Goal: Task Accomplishment & Management: Use online tool/utility

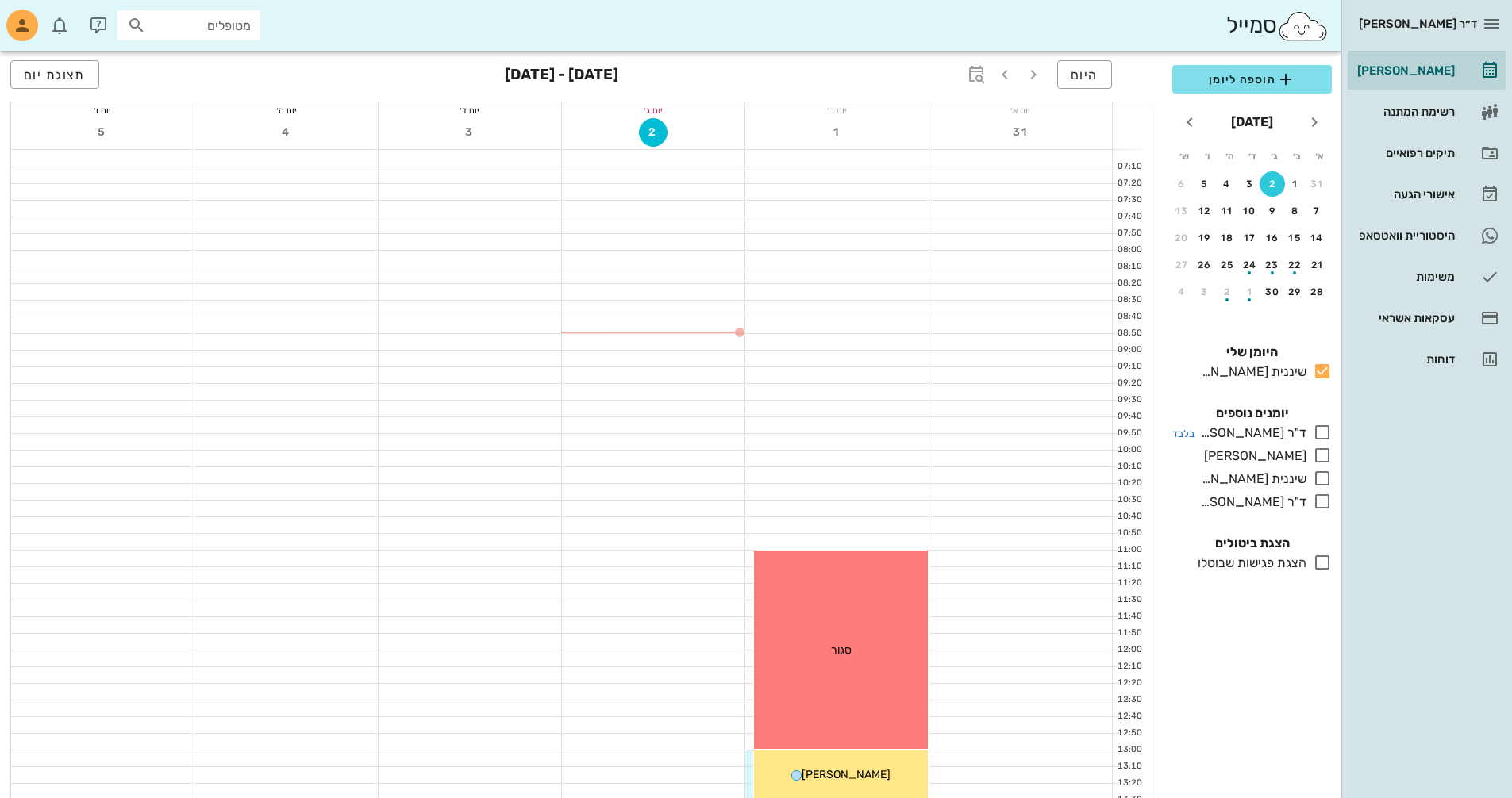
click at [1321, 425] on icon at bounding box center [1322, 432] width 19 height 19
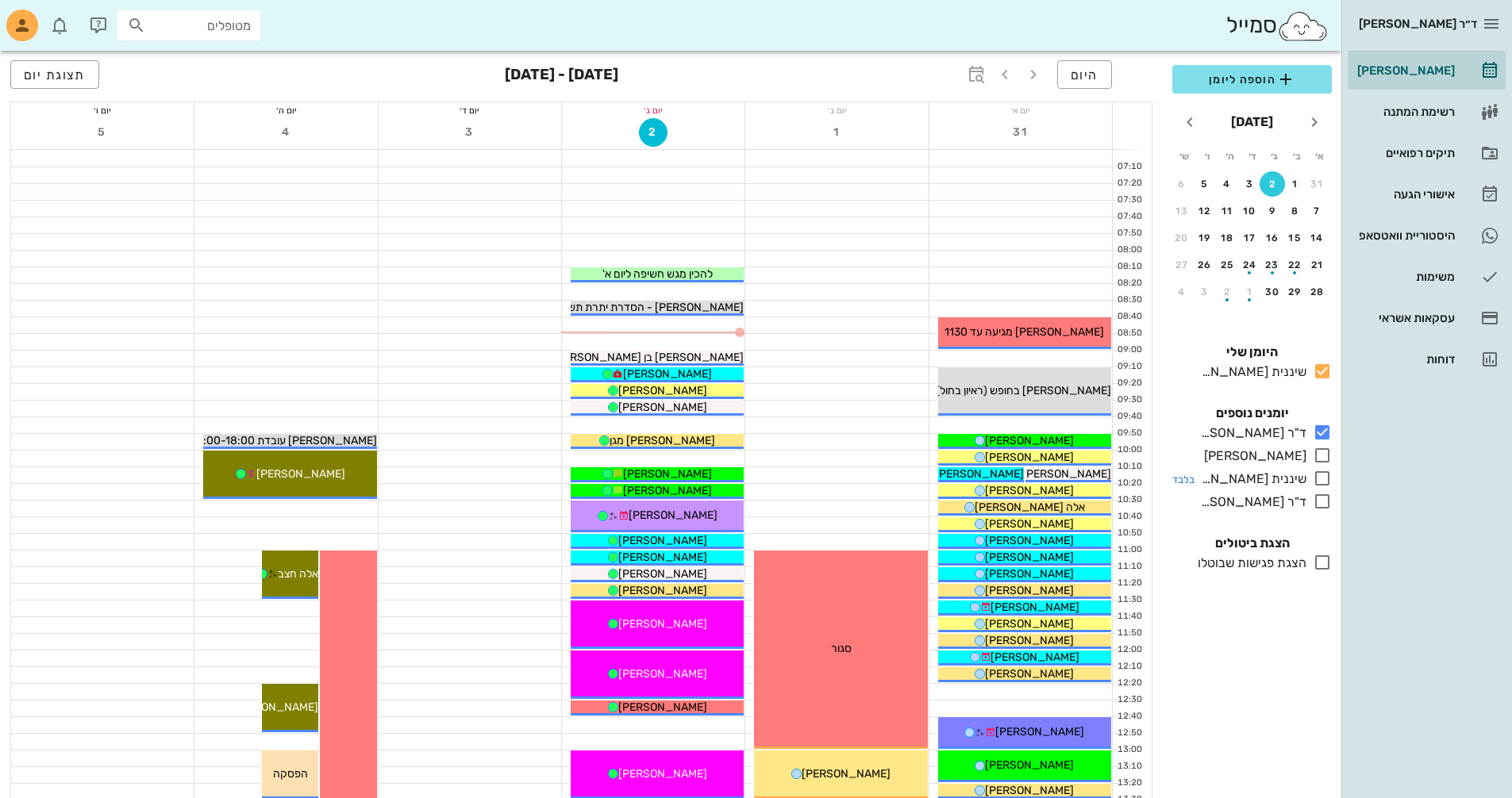
click at [1317, 477] on icon at bounding box center [1322, 478] width 19 height 19
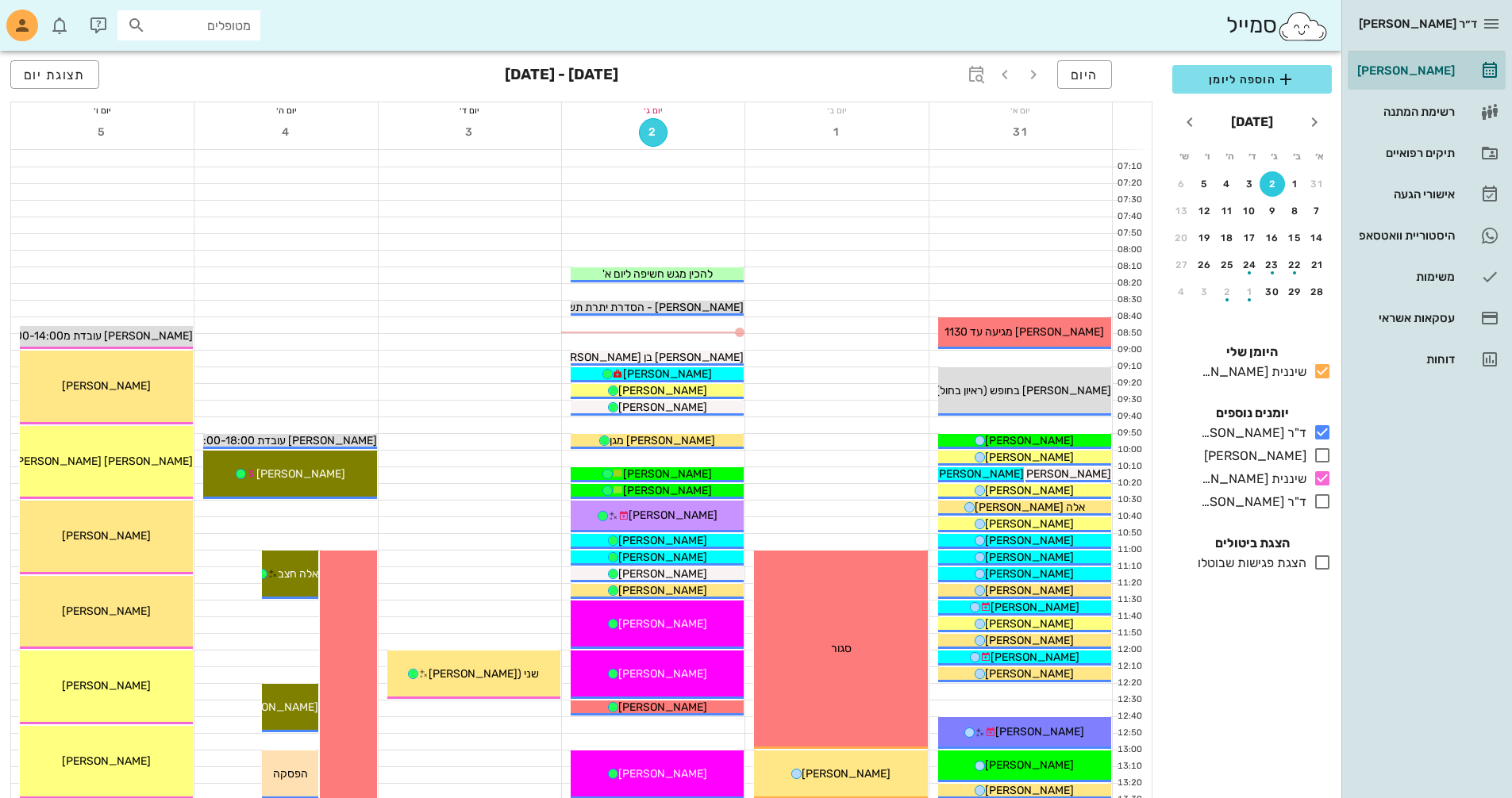
click at [650, 132] on span "2" at bounding box center [653, 133] width 27 height 14
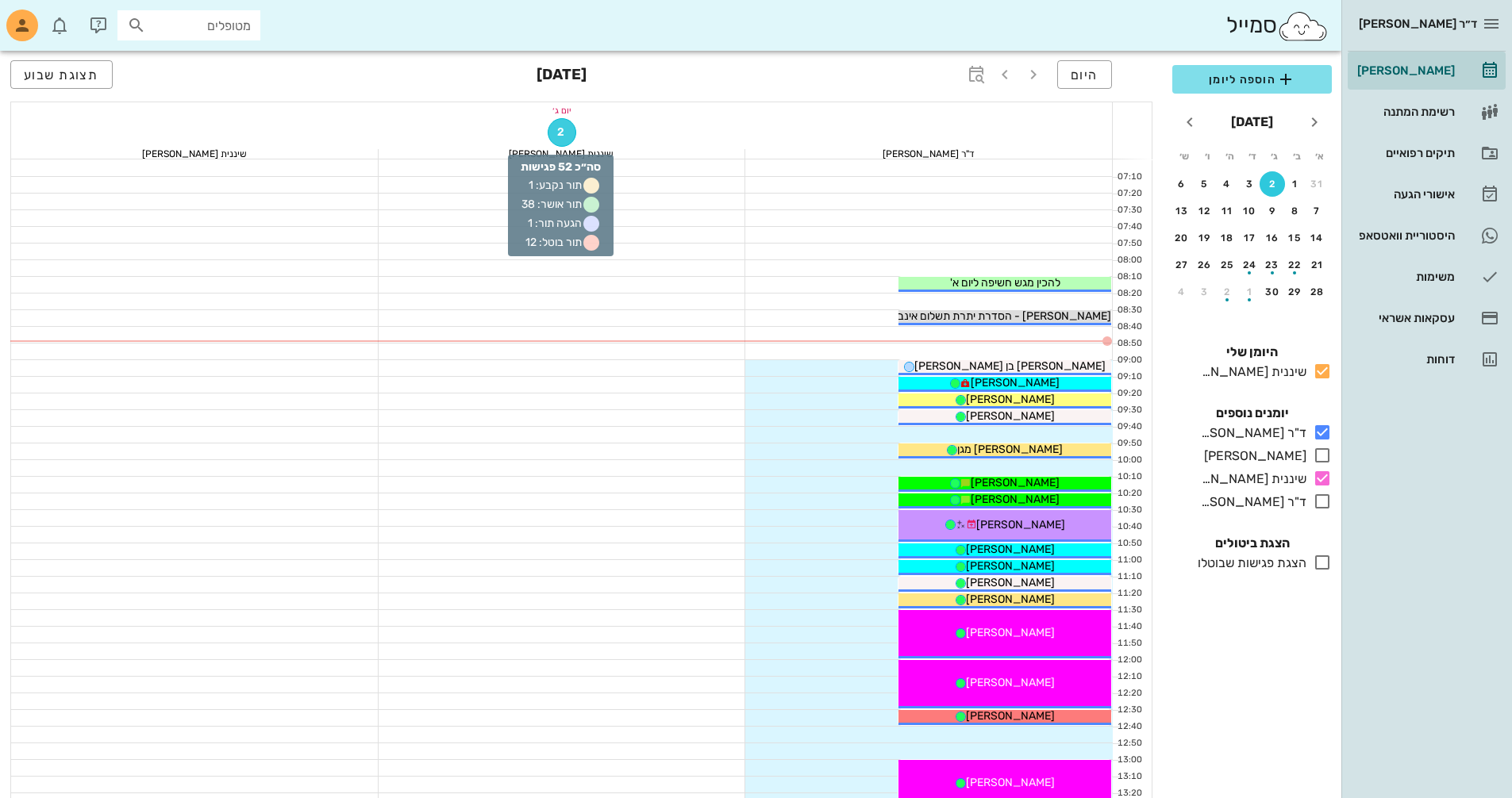
click at [560, 132] on span "2" at bounding box center [562, 133] width 27 height 14
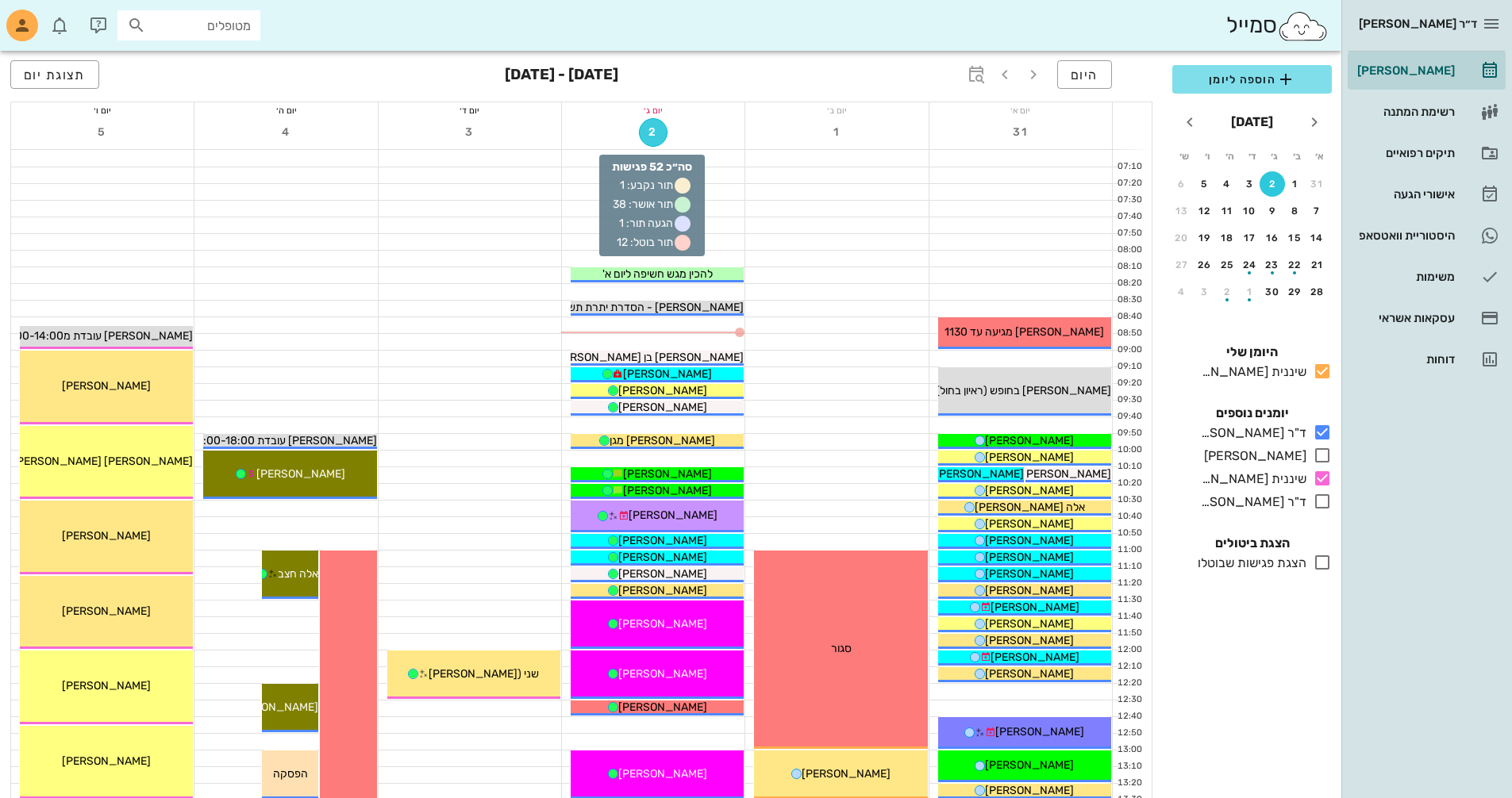
click at [647, 131] on span "2" at bounding box center [653, 133] width 27 height 14
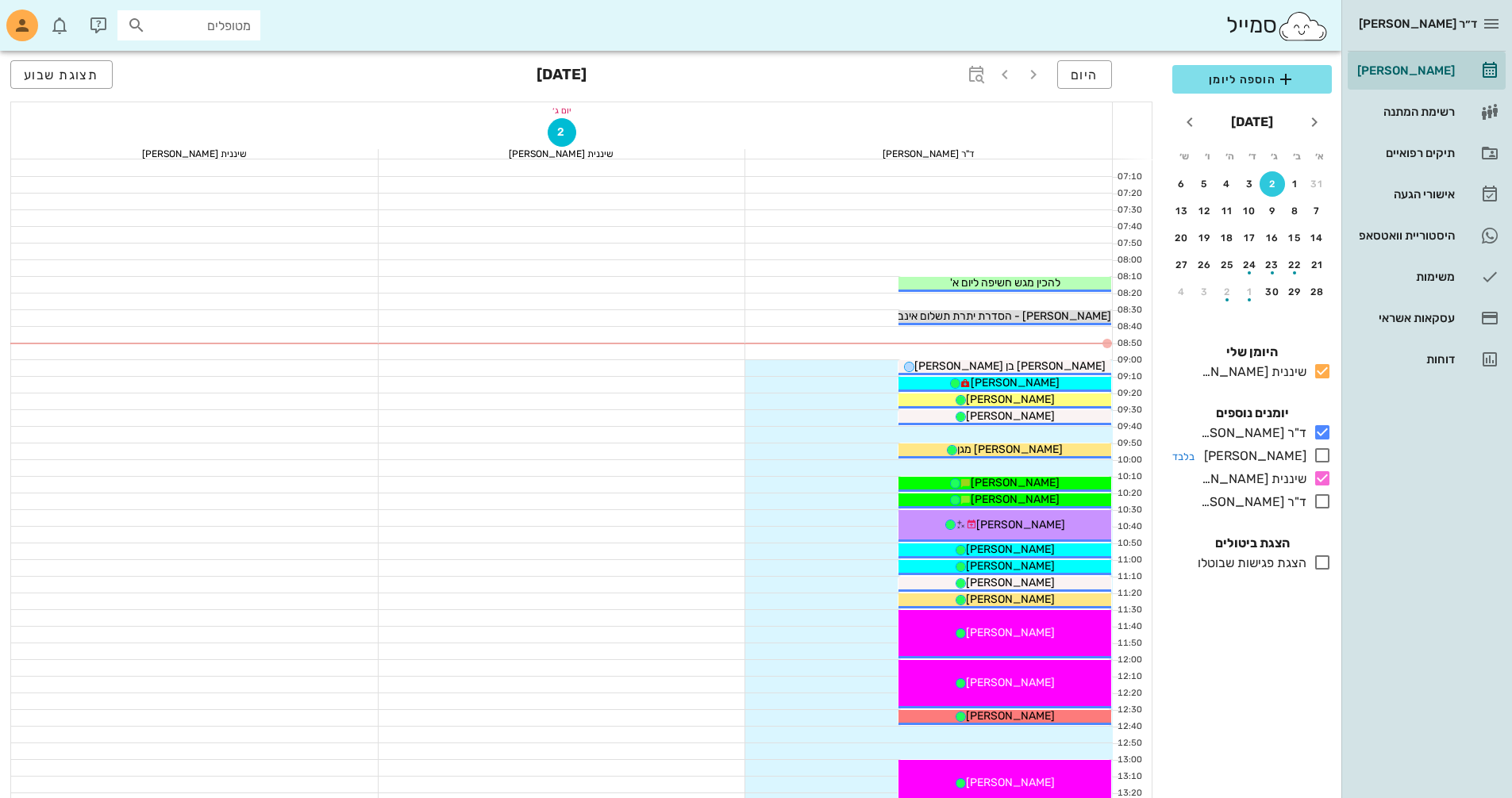
click at [1323, 452] on icon at bounding box center [1322, 454] width 19 height 19
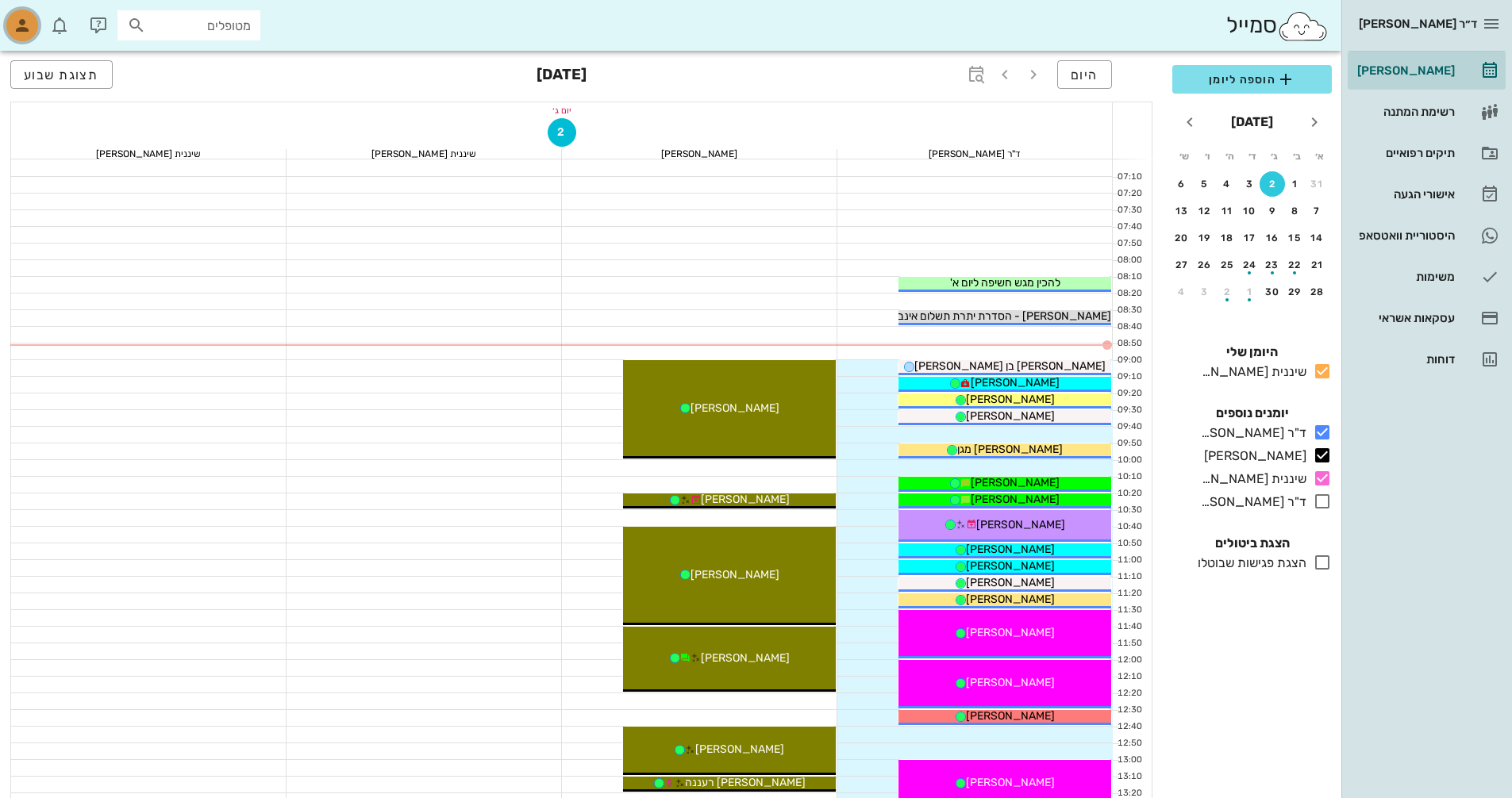
click at [27, 16] on div "button" at bounding box center [22, 26] width 31 height 31
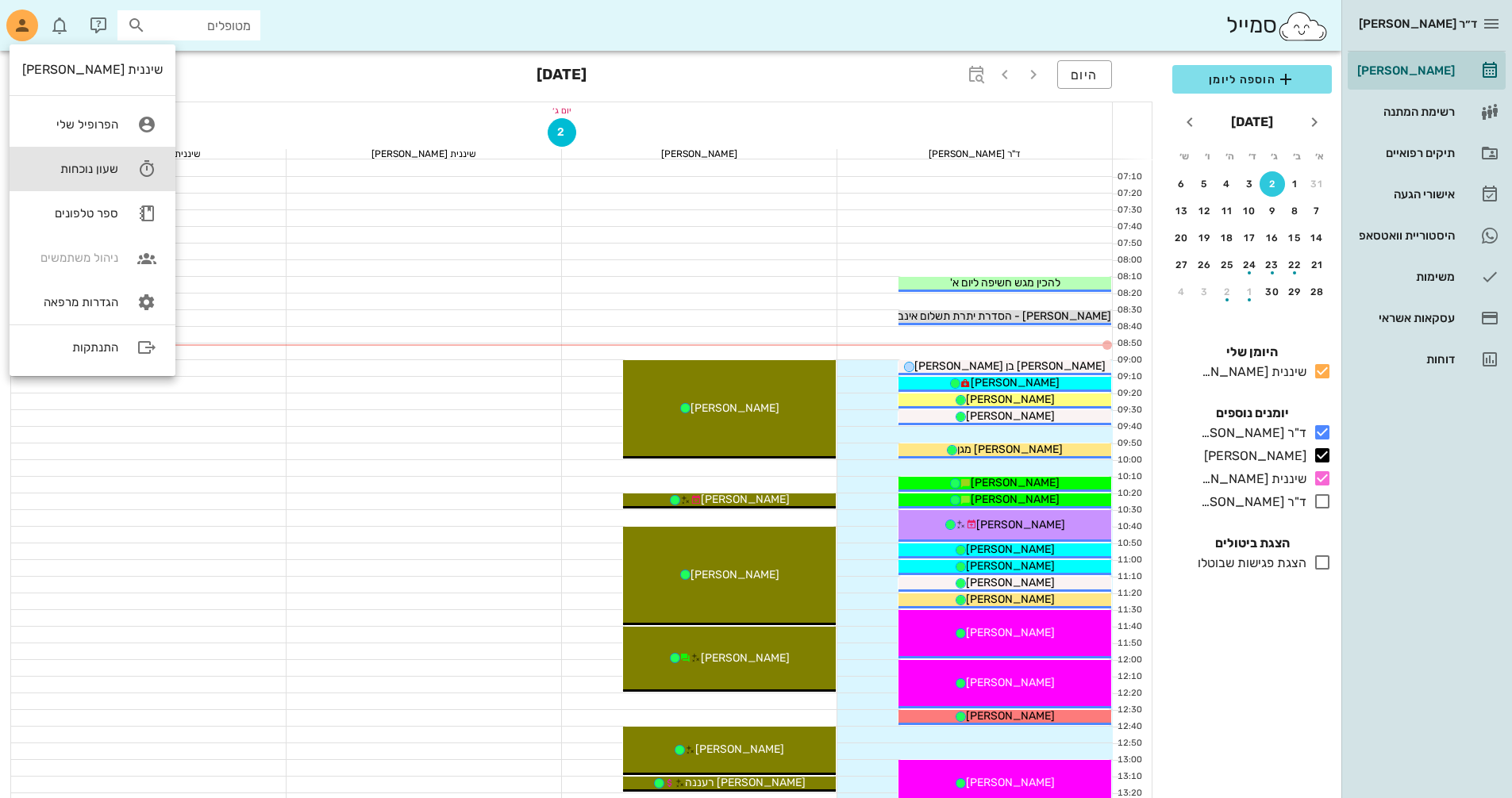
click at [91, 163] on div "שעון נוכחות" at bounding box center [71, 169] width 96 height 15
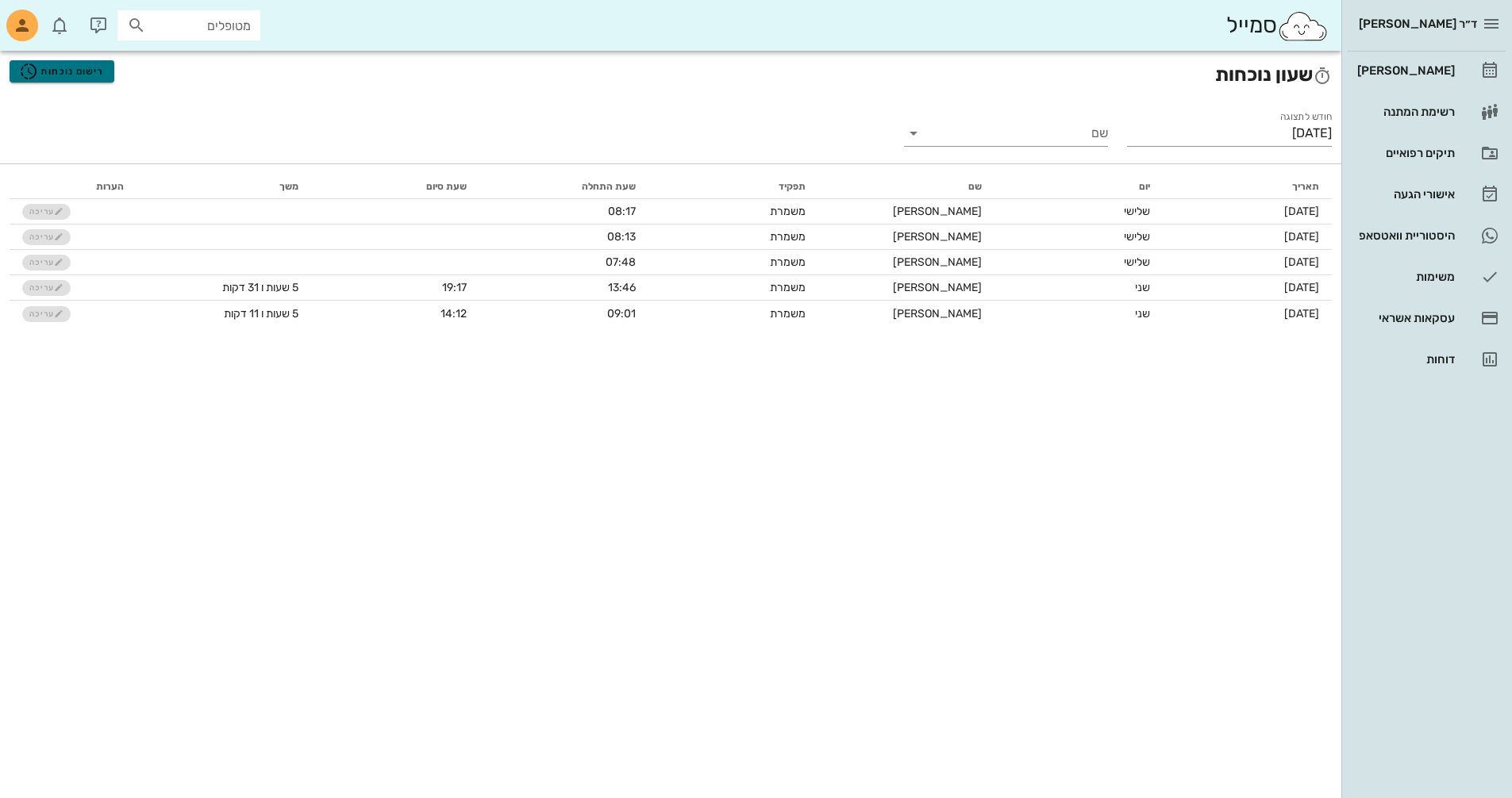
click at [77, 66] on span "רישום נוכחות" at bounding box center [61, 71] width 85 height 19
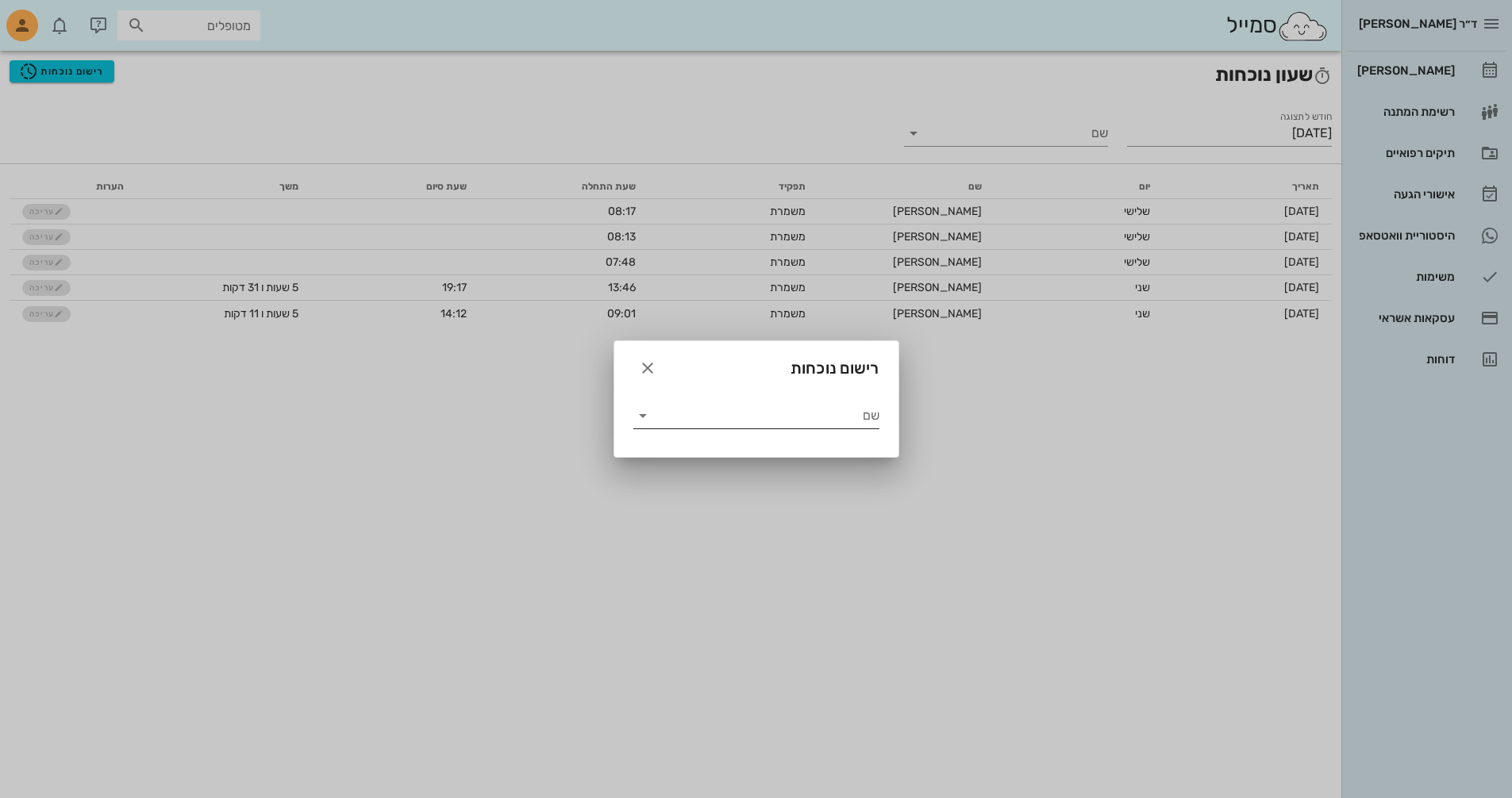
click at [640, 420] on icon at bounding box center [642, 415] width 19 height 19
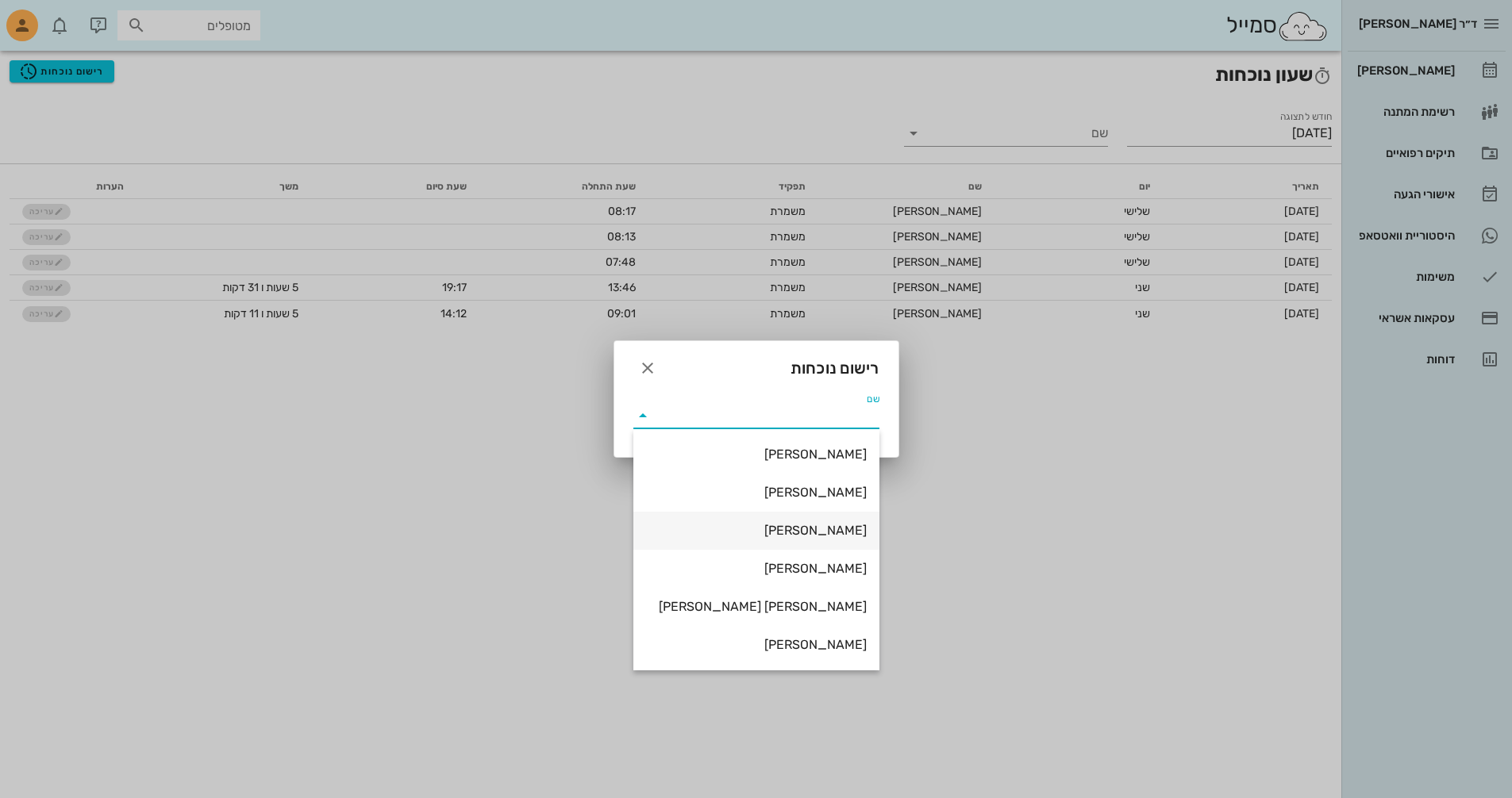
click at [847, 527] on div "[PERSON_NAME]" at bounding box center [756, 530] width 221 height 15
type input "[PERSON_NAME]"
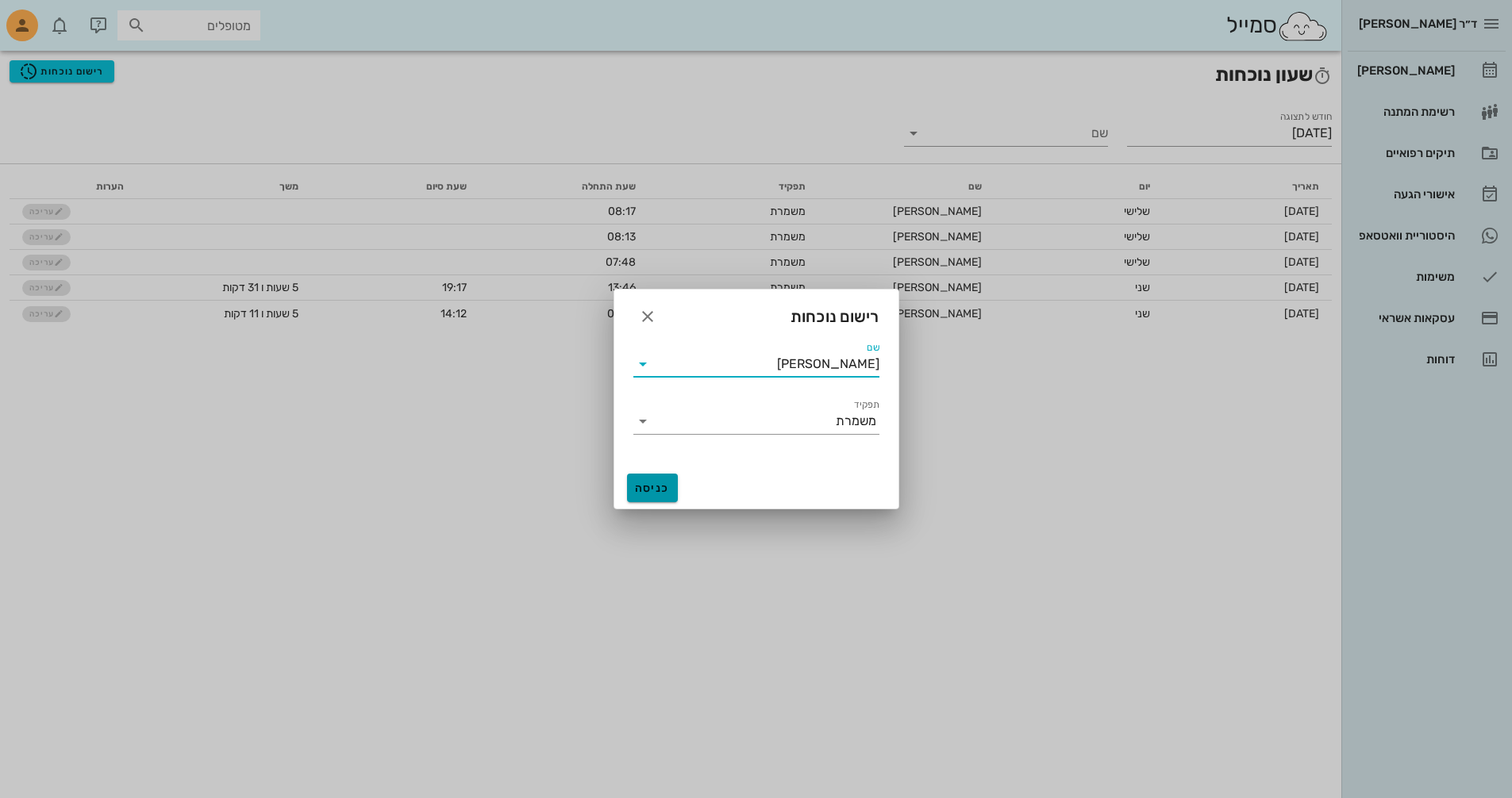
click at [658, 487] on span "כניסה" at bounding box center [652, 489] width 38 height 14
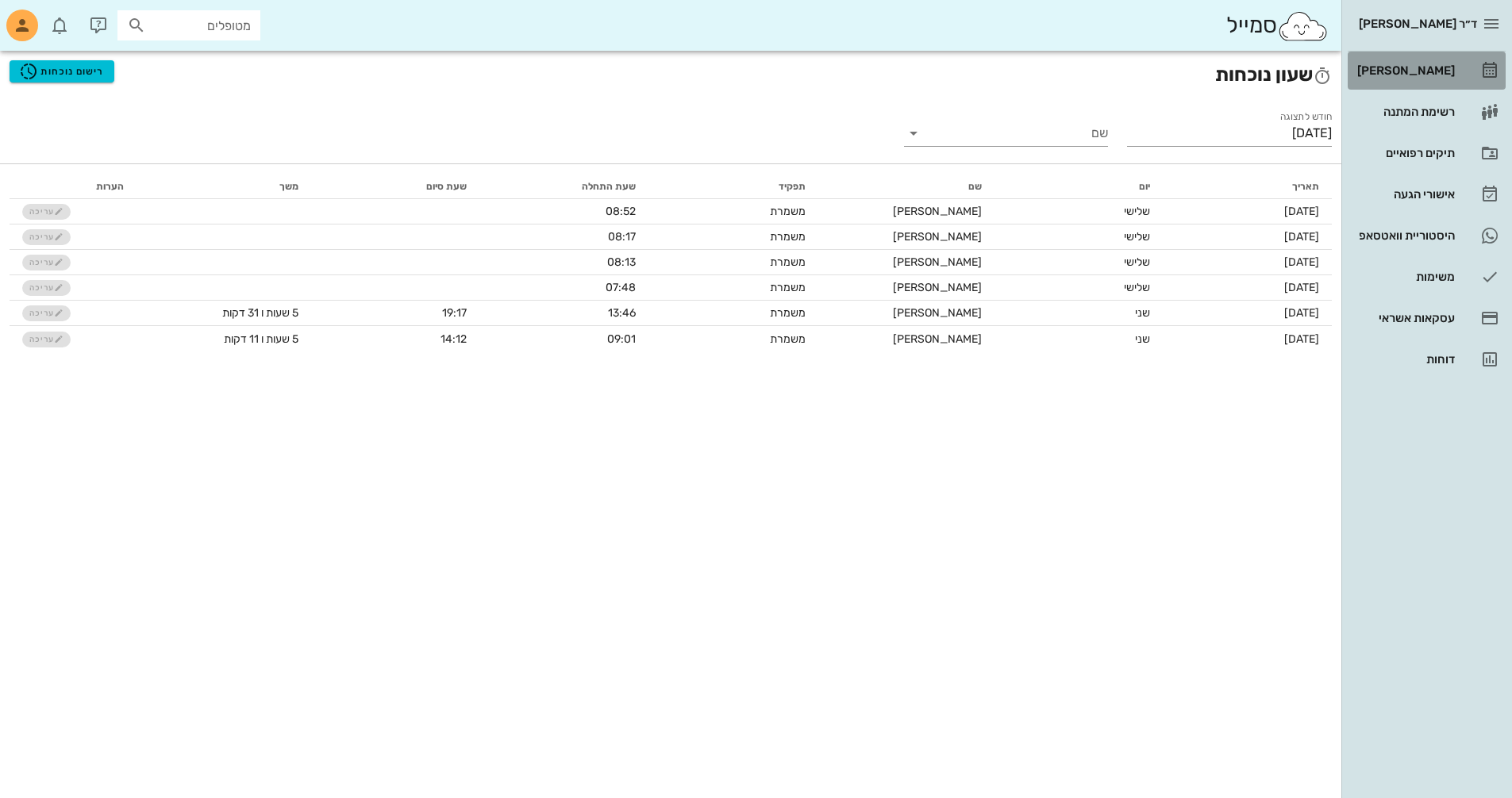
click at [1441, 64] on div "[PERSON_NAME]" at bounding box center [1404, 70] width 101 height 13
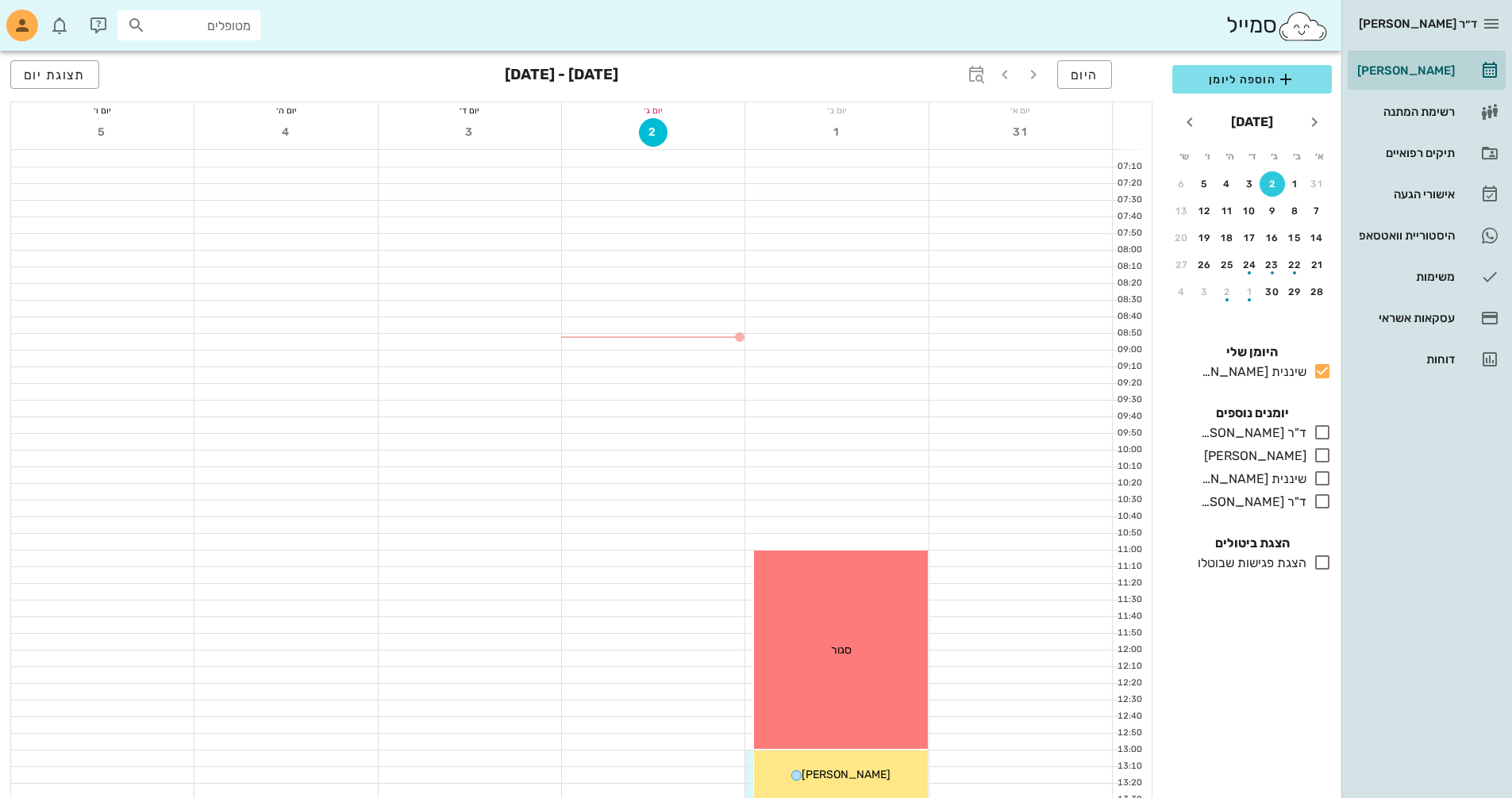
scroll to position [397, 0]
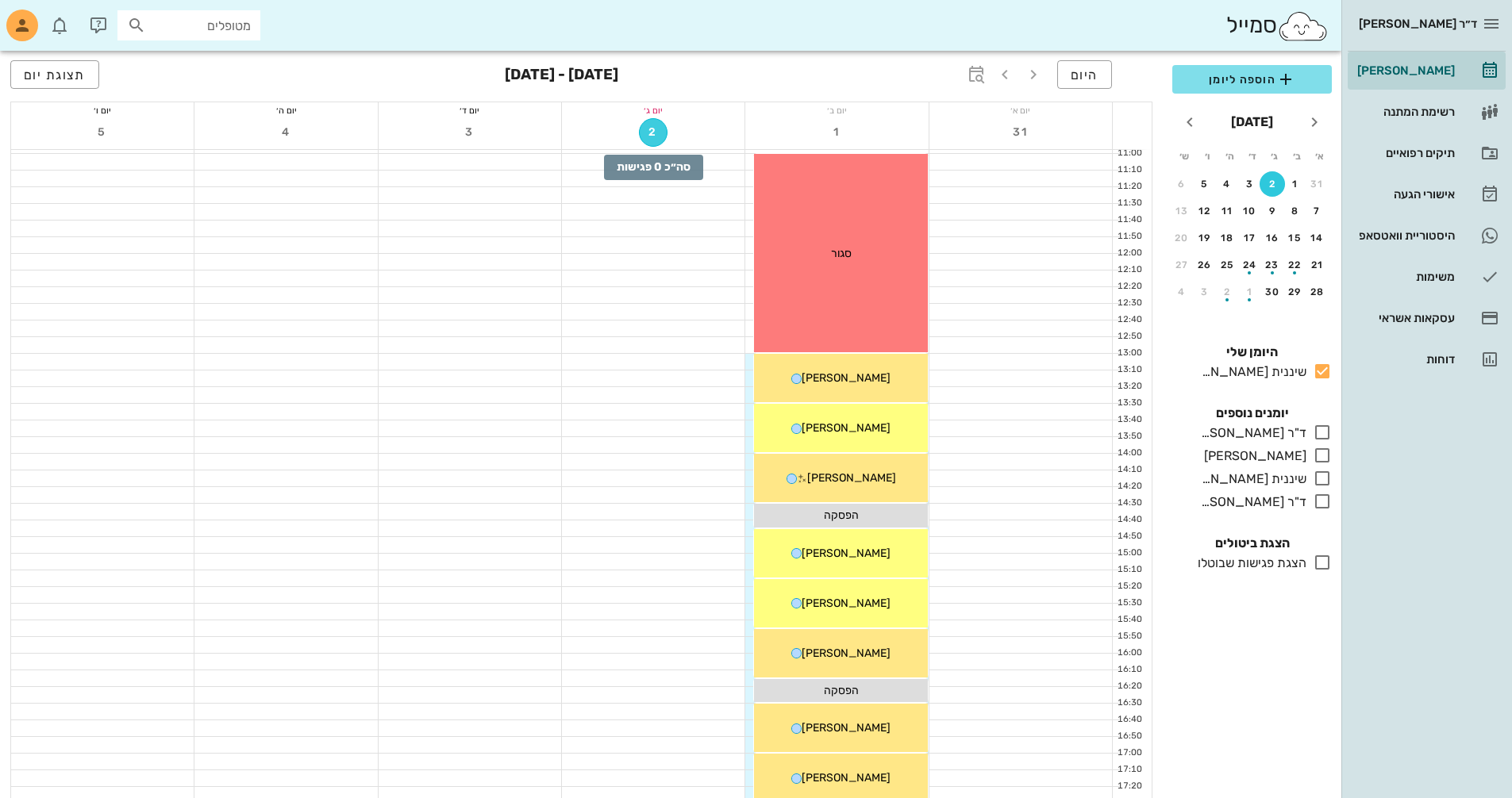
click at [652, 137] on span "2" at bounding box center [653, 133] width 27 height 14
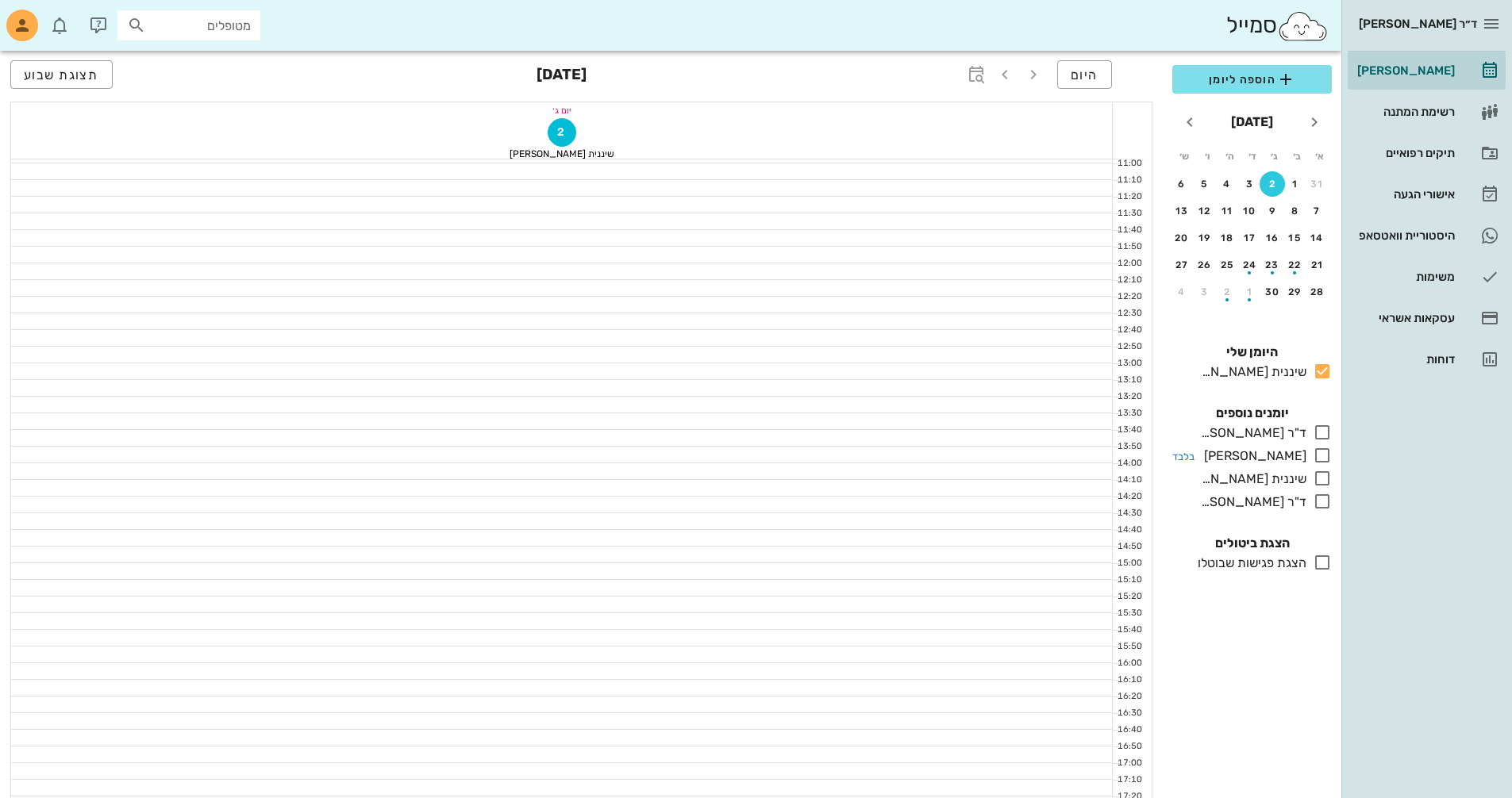
click at [1320, 454] on icon at bounding box center [1322, 454] width 19 height 19
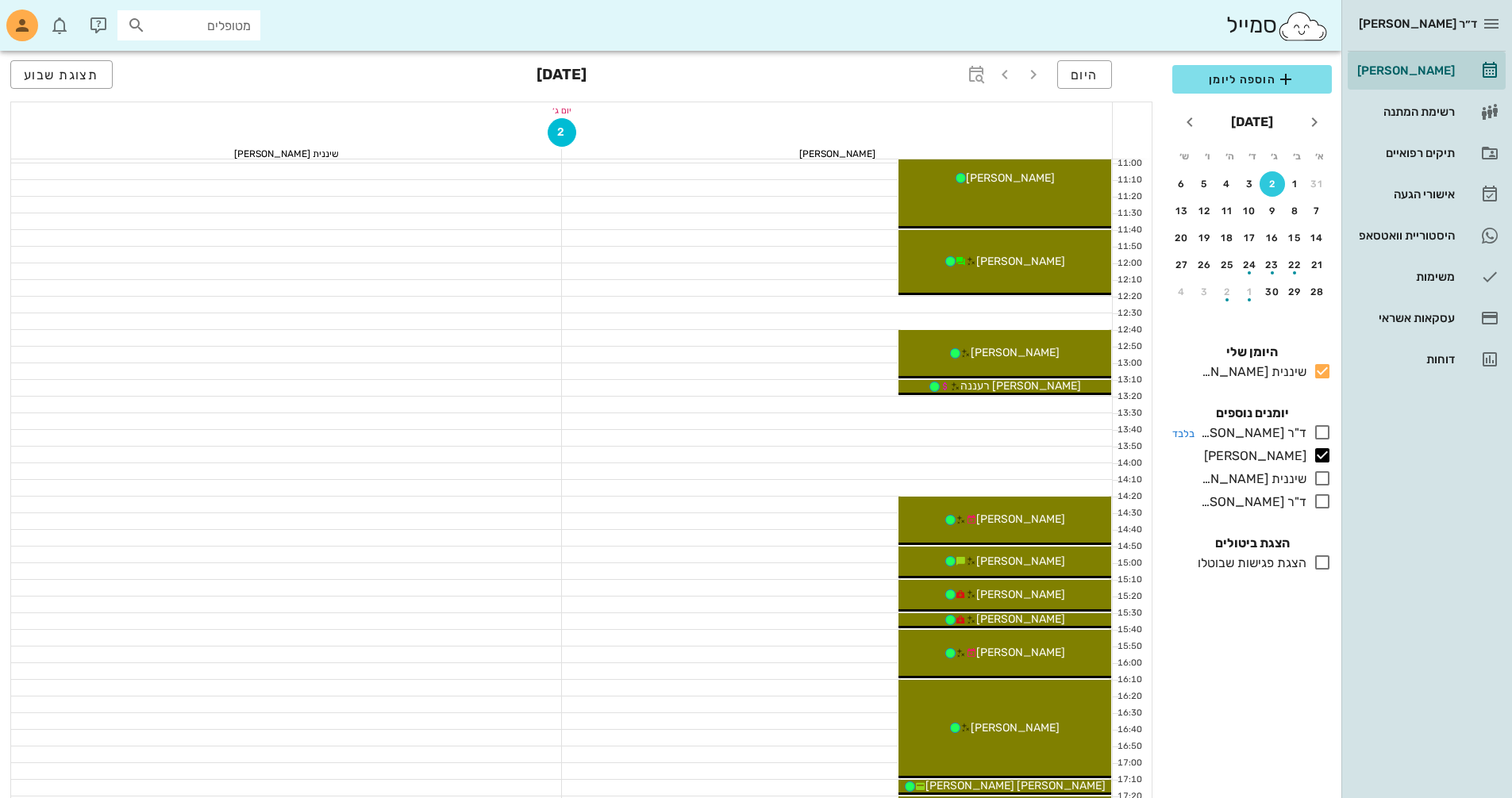
click at [1327, 430] on icon at bounding box center [1322, 432] width 19 height 19
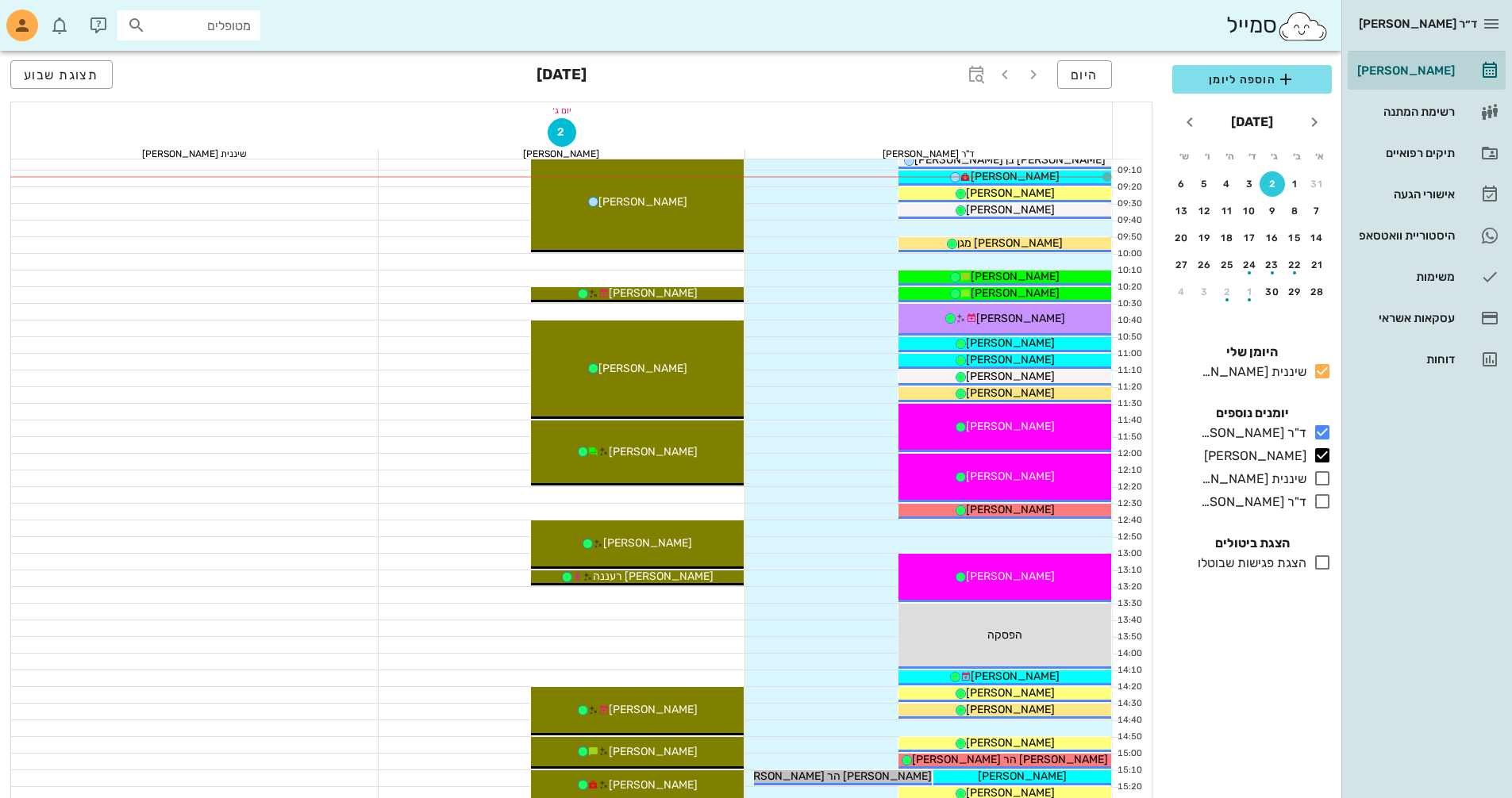
scroll to position [127, 0]
